Goal: Check status: Check status

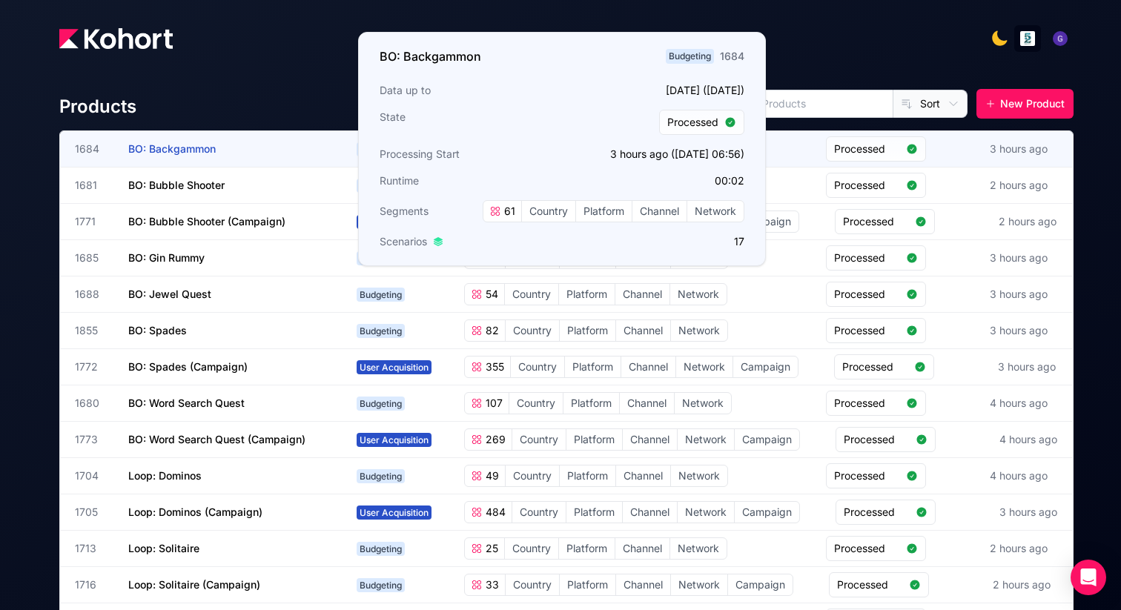
click at [178, 148] on span "BO: Backgammon" at bounding box center [171, 148] width 87 height 13
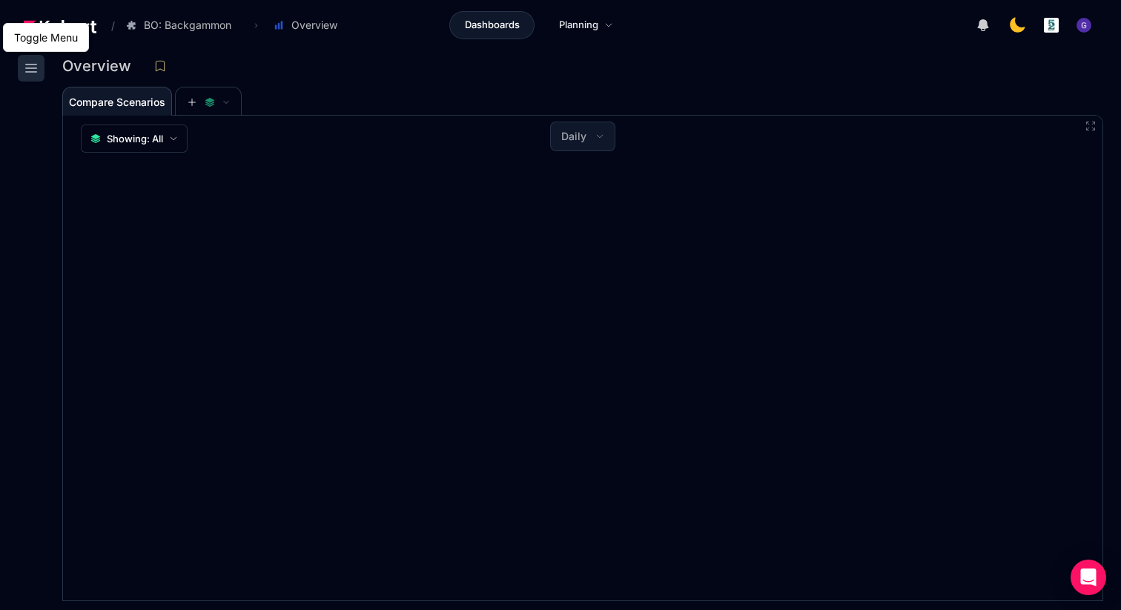
click at [30, 68] on icon at bounding box center [31, 68] width 10 height 7
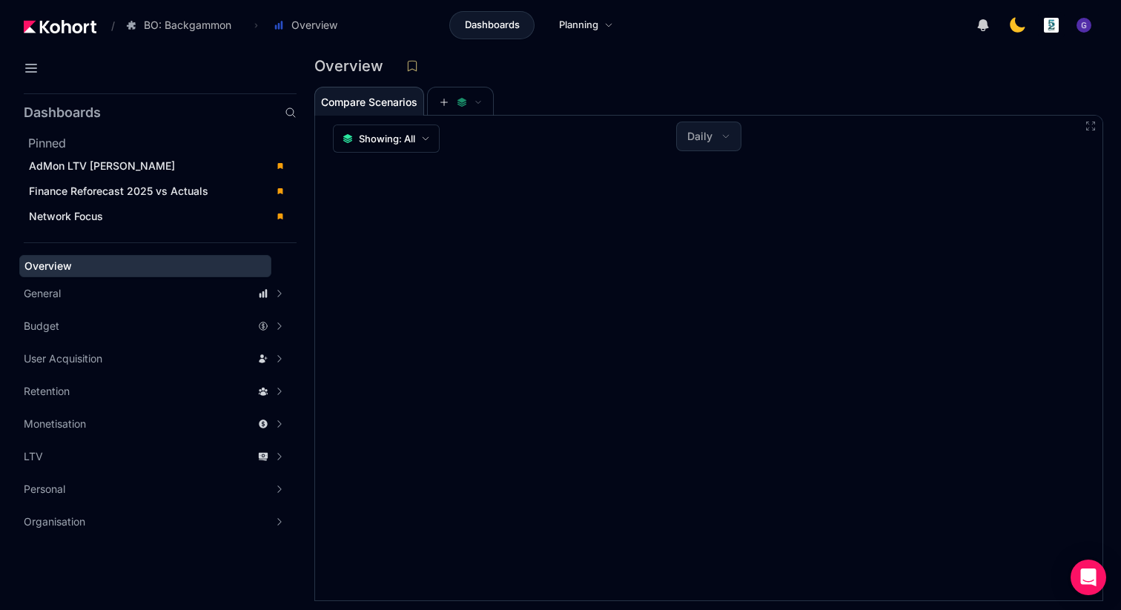
click at [506, 63] on div "Overview" at bounding box center [702, 66] width 777 height 22
click at [287, 110] on icon at bounding box center [291, 113] width 12 height 12
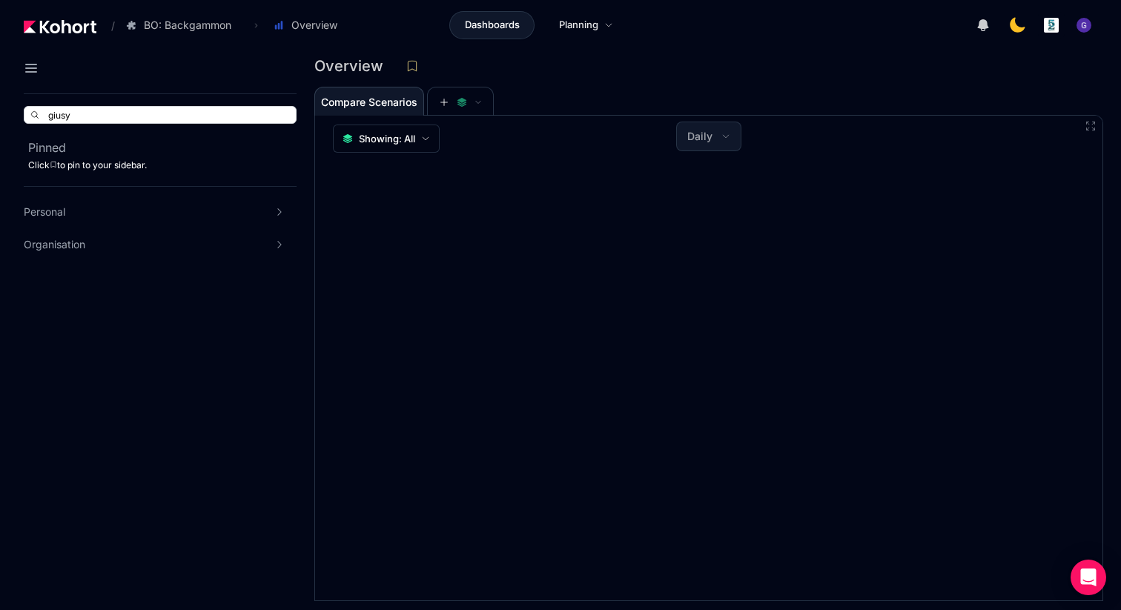
type input "giusy"
click at [331, 248] on span "Giusy" at bounding box center [328, 249] width 28 height 15
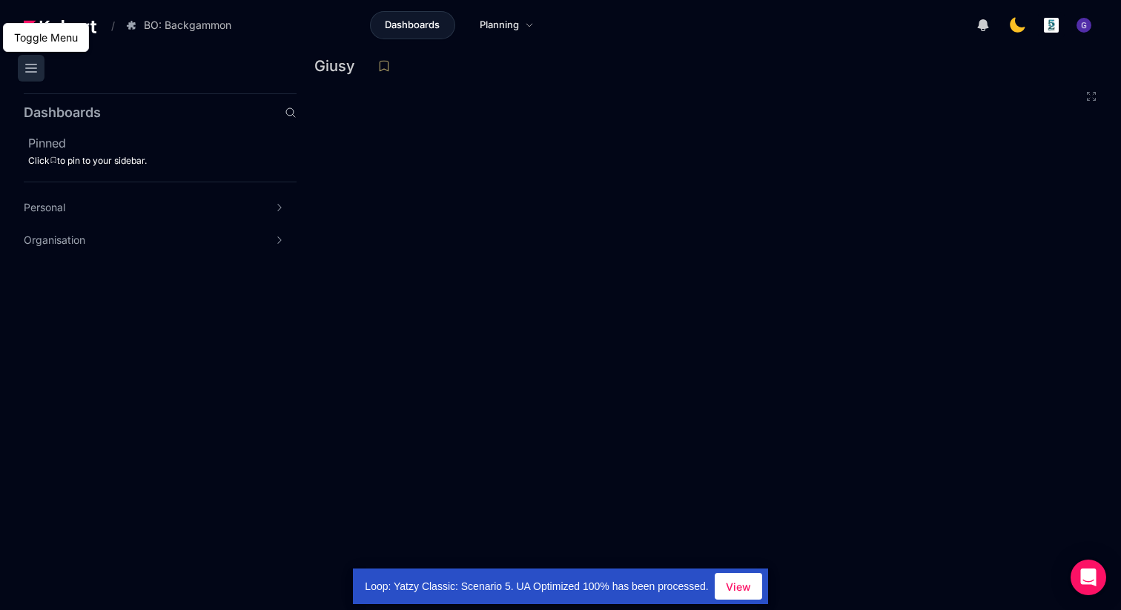
click at [30, 62] on icon at bounding box center [31, 68] width 18 height 18
